Goal: Task Accomplishment & Management: Complete application form

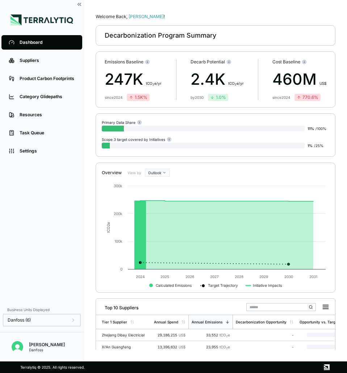
click at [228, 19] on div "Welcome Back, Cornelia !" at bounding box center [216, 17] width 240 height 6
click at [24, 58] on div "Suppliers" at bounding box center [47, 61] width 55 height 6
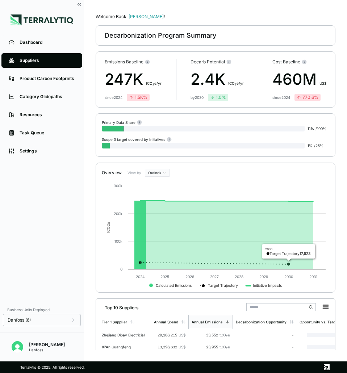
click at [266, 307] on input "text" at bounding box center [280, 307] width 69 height 8
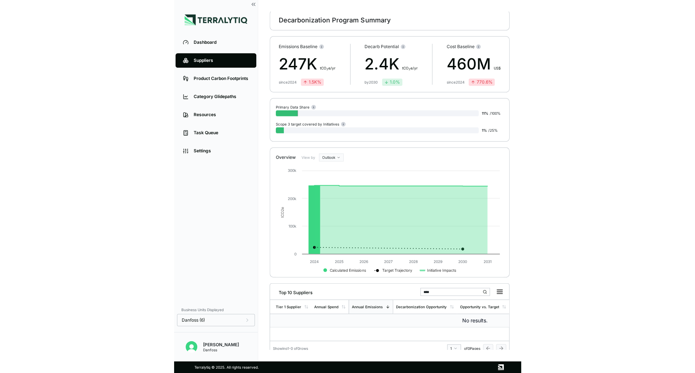
scroll to position [22, 0]
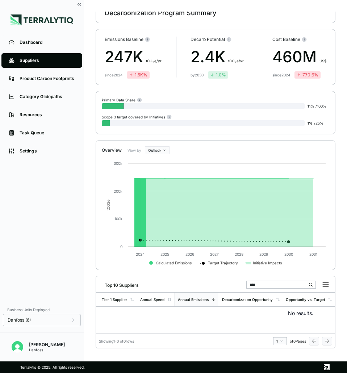
drag, startPoint x: 262, startPoint y: 283, endPoint x: 229, endPoint y: 282, distance: 33.3
click at [229, 282] on div "Top 10 Suppliers ****" at bounding box center [215, 283] width 233 height 15
type input "****"
click at [68, 320] on div "Danfoss (6)" at bounding box center [42, 320] width 68 height 6
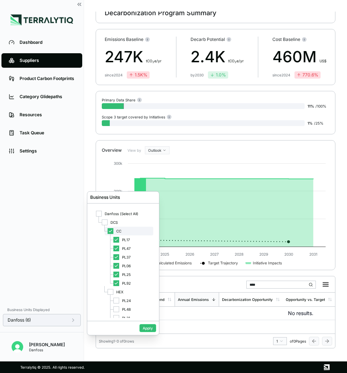
click at [111, 229] on icon at bounding box center [110, 231] width 4 height 4
click at [109, 290] on div at bounding box center [110, 292] width 6 height 6
click at [145, 329] on button "Apply" at bounding box center [147, 328] width 17 height 8
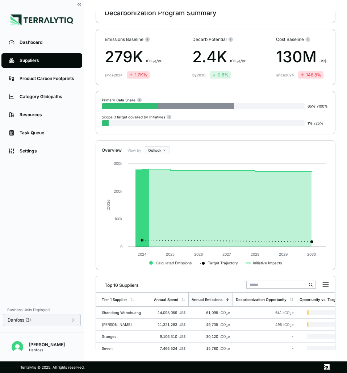
click at [277, 284] on input "text" at bounding box center [280, 284] width 69 height 8
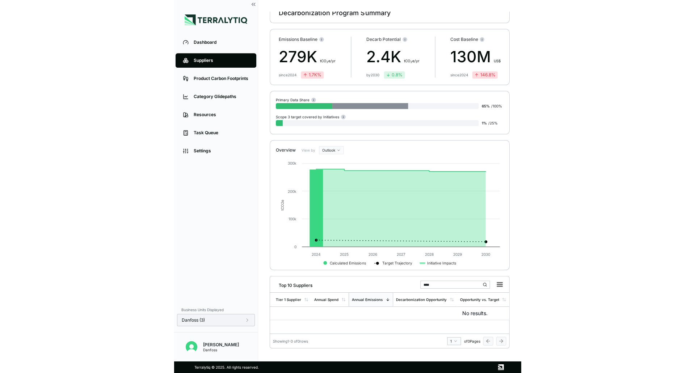
scroll to position [0, 0]
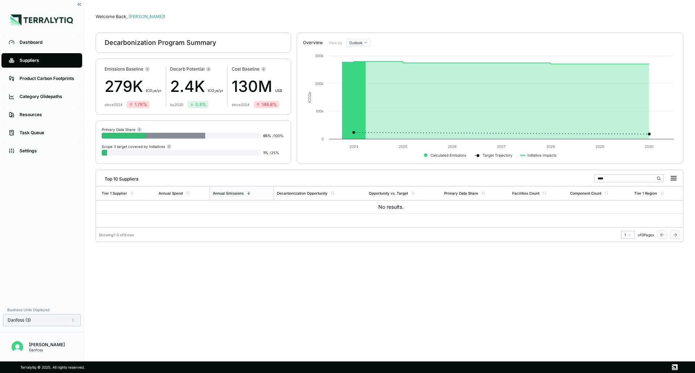
type input "****"
click at [28, 61] on div "Suppliers" at bounding box center [47, 61] width 55 height 6
click at [76, 321] on icon at bounding box center [73, 320] width 6 height 6
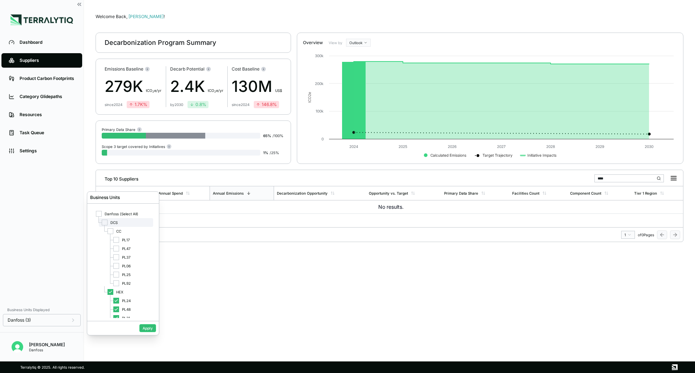
click at [105, 222] on div at bounding box center [105, 223] width 6 height 6
drag, startPoint x: 151, startPoint y: 331, endPoint x: 143, endPoint y: 334, distance: 7.9
click at [151, 330] on button "Apply" at bounding box center [147, 328] width 17 height 8
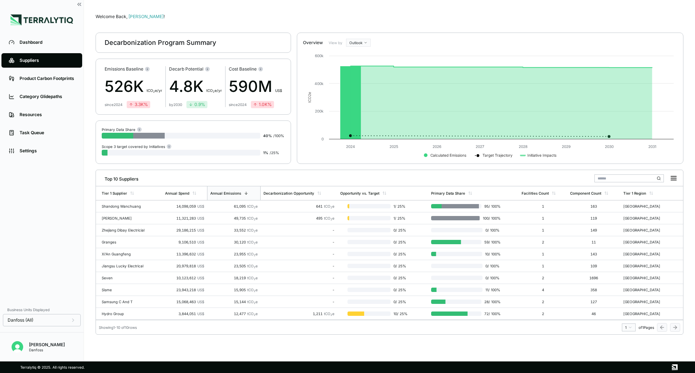
click at [346, 180] on input "text" at bounding box center [628, 178] width 69 height 8
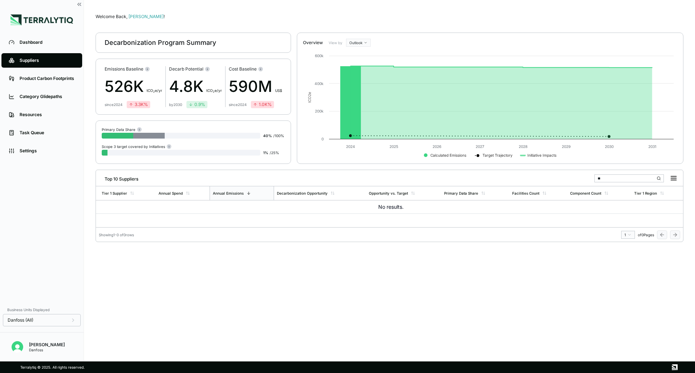
type input "*"
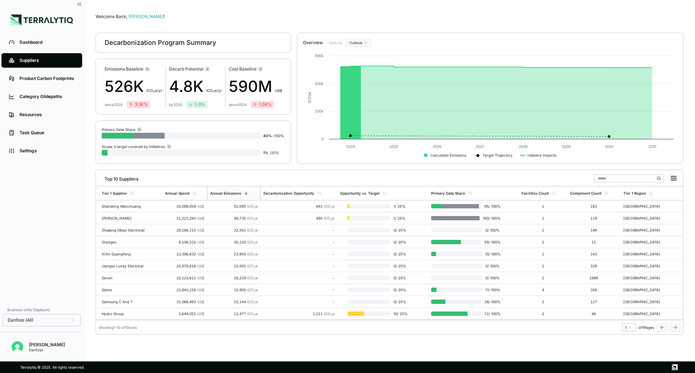
click at [32, 62] on div "Suppliers" at bounding box center [47, 61] width 55 height 6
click at [346, 330] on html "Dashboard Suppliers Product Carbon Footprints Category Glidepaths Resources Tas…" at bounding box center [347, 186] width 695 height 373
click at [346, 328] on html "Dashboard Suppliers Product Carbon Footprints Category Glidepaths Resources Tas…" at bounding box center [347, 186] width 695 height 373
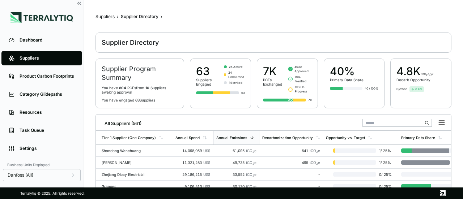
click at [25, 58] on div "Suppliers" at bounding box center [47, 58] width 55 height 6
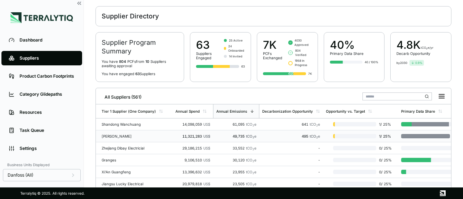
scroll to position [36, 0]
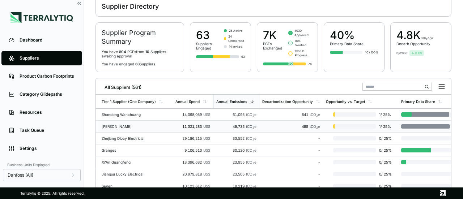
click at [275, 125] on div "495 tCO 2 e" at bounding box center [291, 127] width 58 height 4
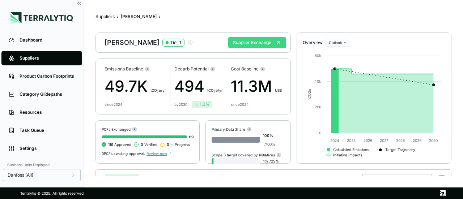
click at [248, 41] on button "Supplier Exchange" at bounding box center [257, 42] width 58 height 11
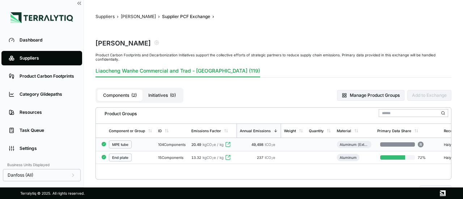
scroll to position [36, 0]
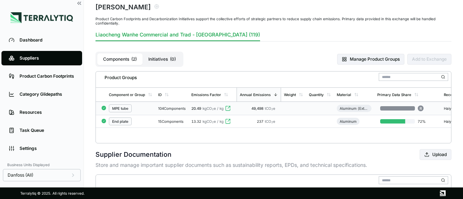
click at [292, 108] on td at bounding box center [293, 108] width 25 height 13
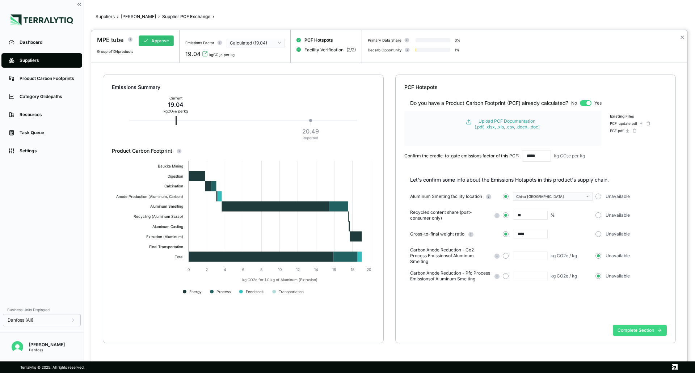
click at [626, 332] on button "Complete Section" at bounding box center [640, 330] width 54 height 11
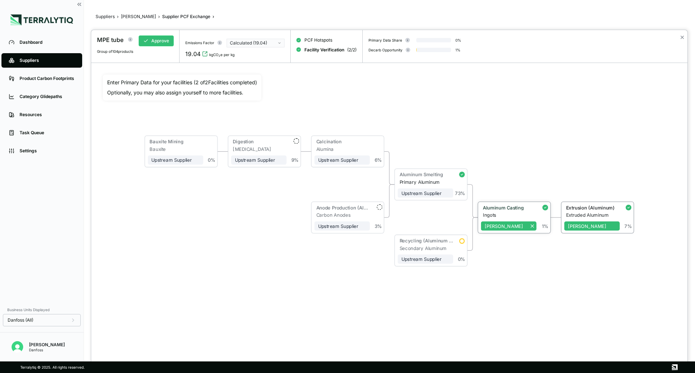
click at [523, 215] on div "Ingots" at bounding box center [510, 214] width 54 height 5
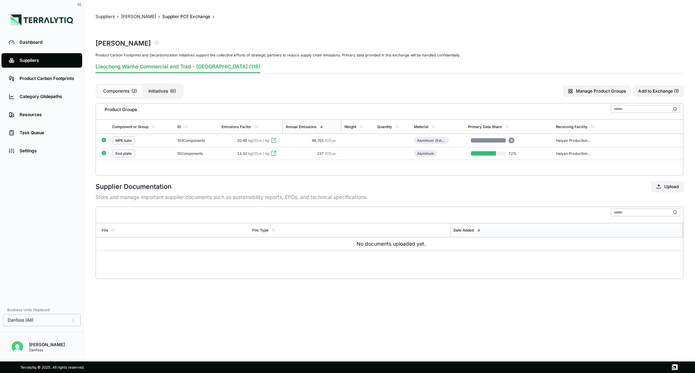
type input "**"
type input "****"
